Goal: Information Seeking & Learning: Learn about a topic

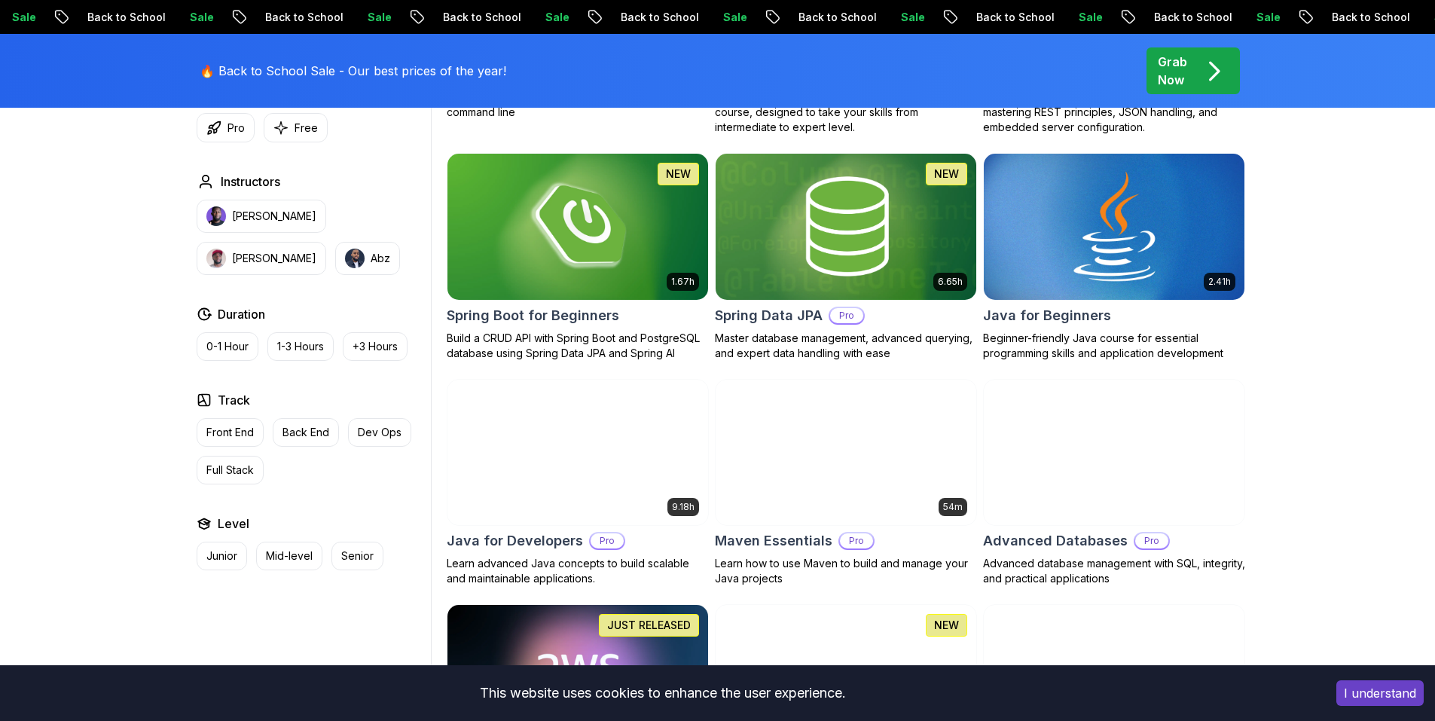
scroll to position [703, 0]
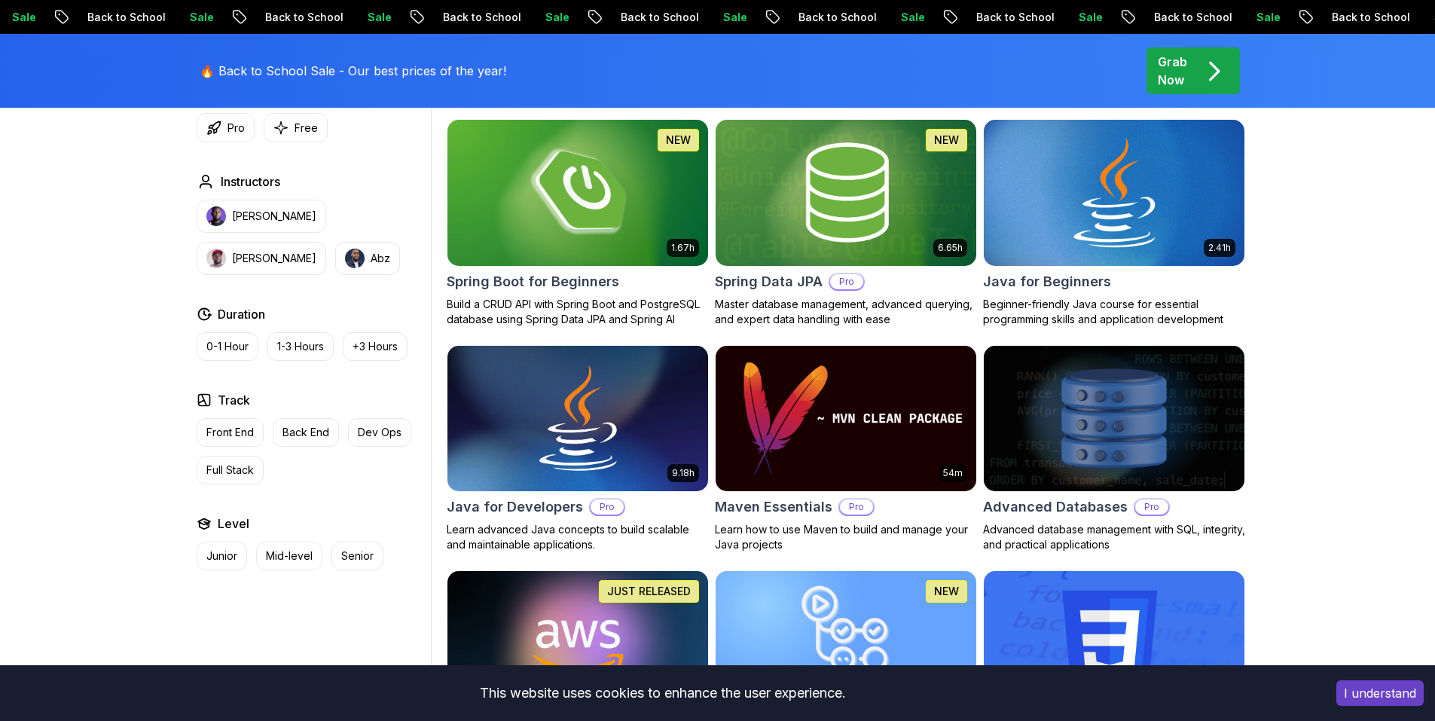
click at [1069, 230] on img at bounding box center [1113, 192] width 273 height 153
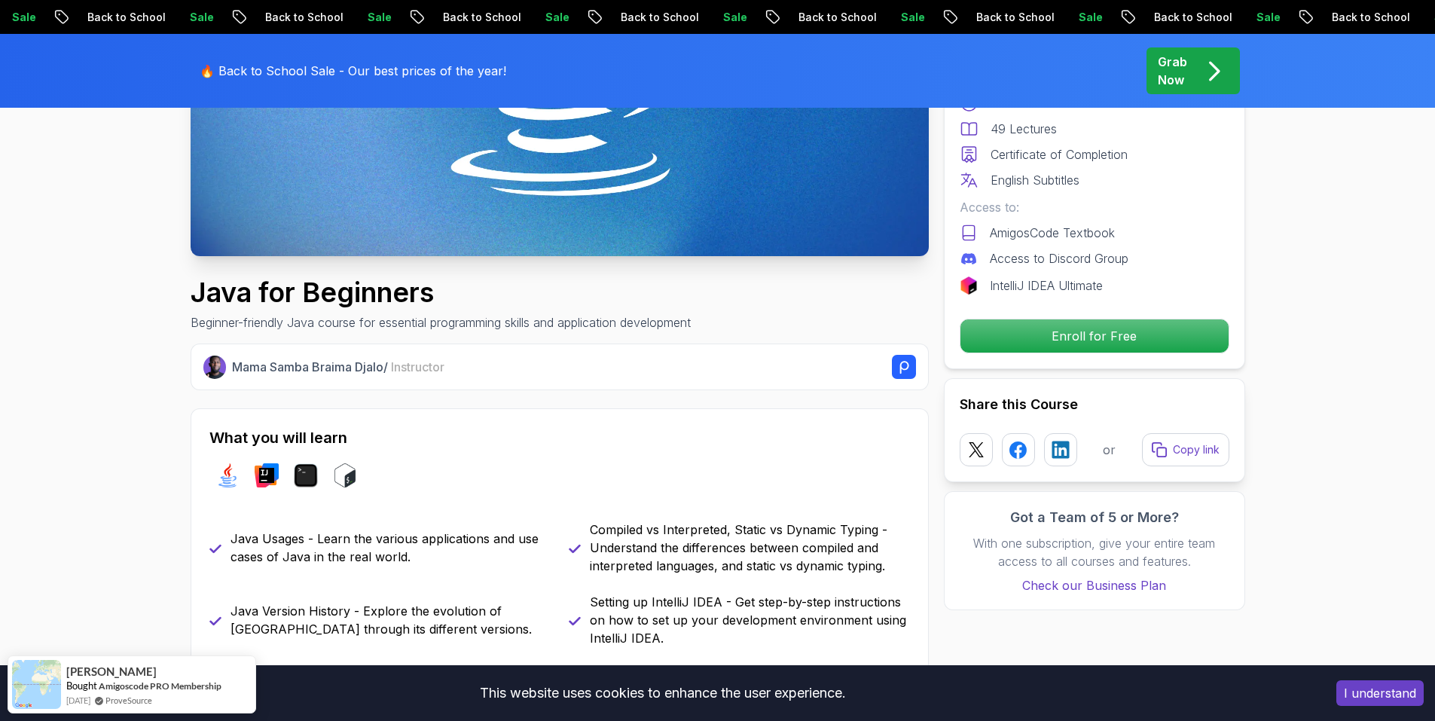
scroll to position [402, 0]
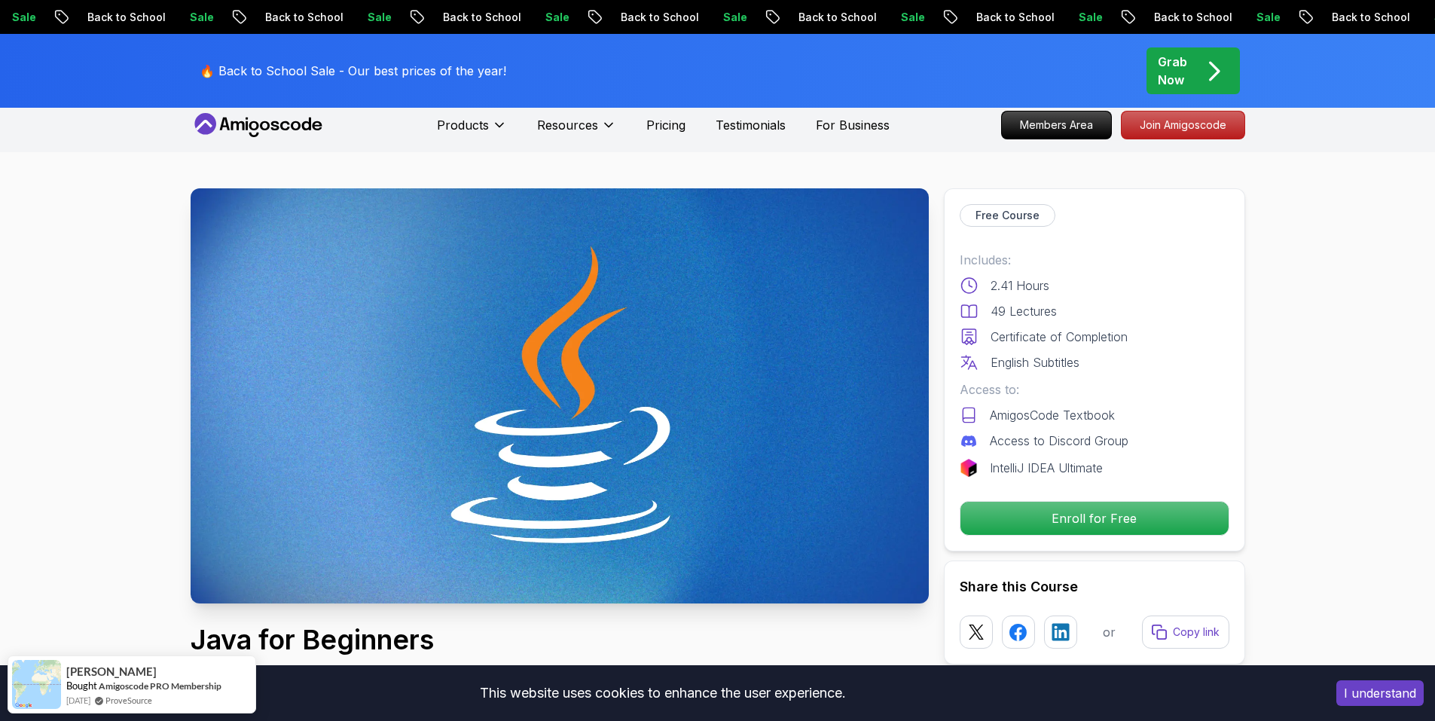
scroll to position [0, 0]
